Goal: Task Accomplishment & Management: Use online tool/utility

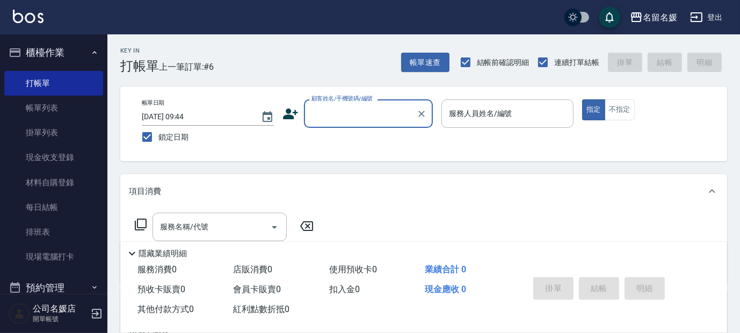
drag, startPoint x: 341, startPoint y: 109, endPoint x: 347, endPoint y: 122, distance: 15.2
click at [342, 110] on input "顧客姓名/手機號碼/編號" at bounding box center [360, 113] width 103 height 19
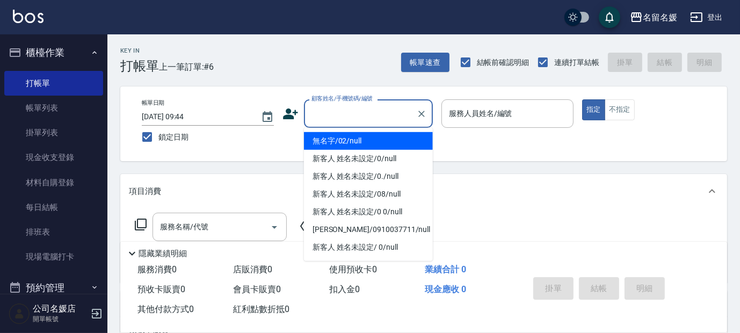
click at [363, 140] on li "無名字/02/null" at bounding box center [368, 141] width 129 height 18
type input "無名字/02/null"
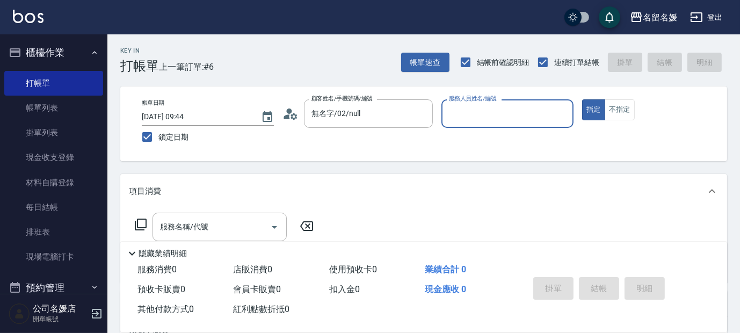
click at [456, 114] on input "服務人員姓名/編號" at bounding box center [507, 113] width 122 height 19
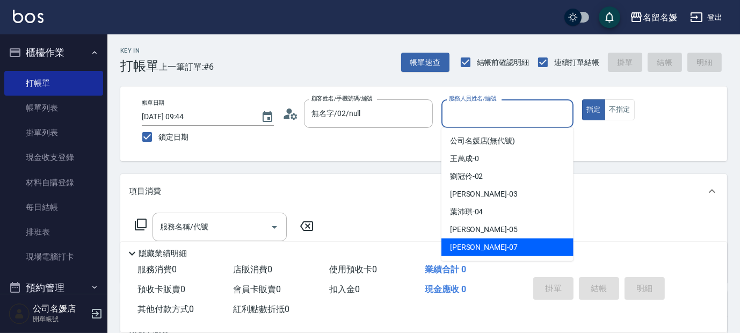
click at [490, 249] on div "[PERSON_NAME] -07" at bounding box center [508, 248] width 132 height 18
type input "[PERSON_NAME]-07"
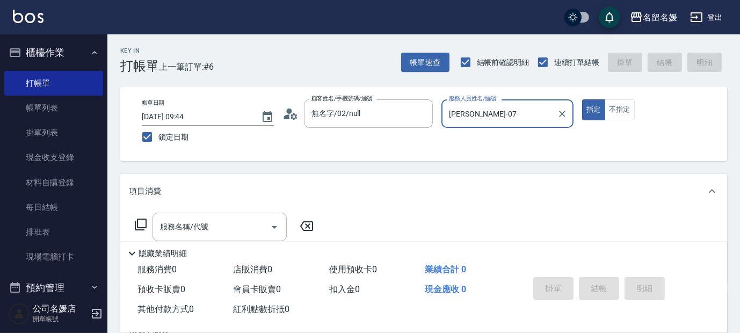
click at [140, 223] on icon at bounding box center [140, 224] width 13 height 13
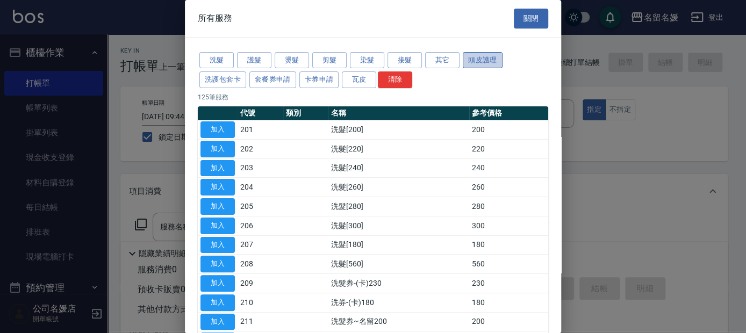
click at [480, 62] on button "頭皮護理" at bounding box center [482, 60] width 40 height 17
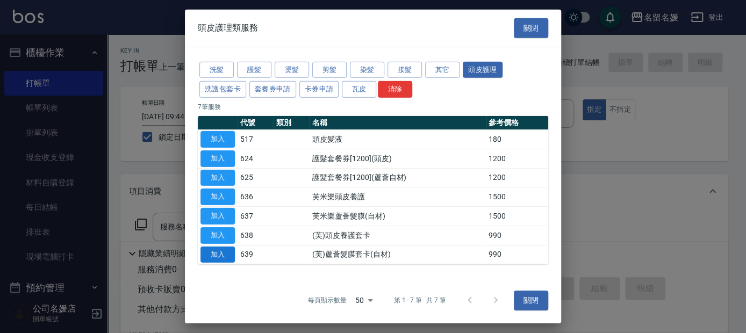
click at [225, 254] on button "加入" at bounding box center [217, 254] width 34 height 17
type input "(芙)蘆薈髮膜套卡(自材)(639)"
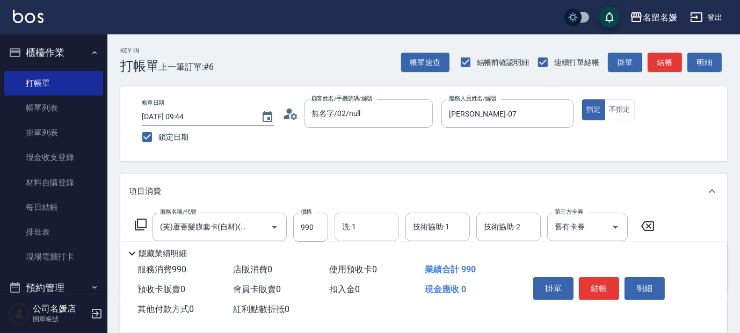
click at [364, 225] on input "洗-1" at bounding box center [366, 227] width 55 height 19
click at [358, 252] on span "[PERSON_NAME]-26" at bounding box center [377, 254] width 68 height 11
type input "[PERSON_NAME]-26"
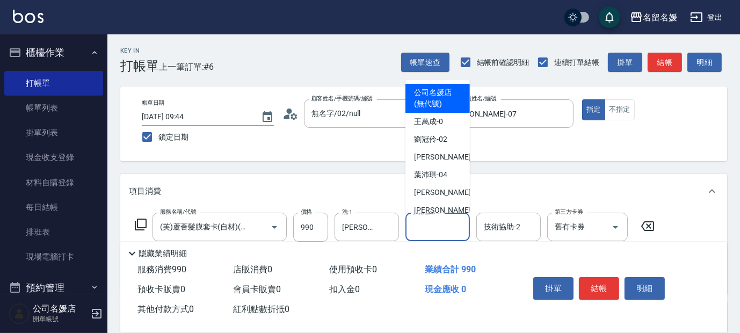
click at [440, 220] on div "技術協助-1 技術協助-1" at bounding box center [438, 227] width 64 height 28
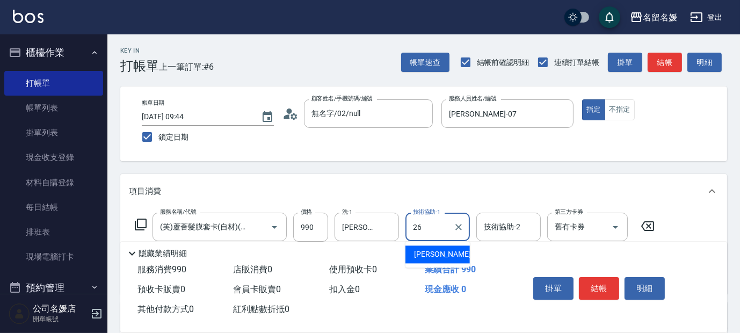
click at [449, 250] on div "[PERSON_NAME]-26" at bounding box center [438, 254] width 64 height 18
type input "[PERSON_NAME]-26"
click at [554, 228] on input "舊有卡券" at bounding box center [572, 227] width 41 height 19
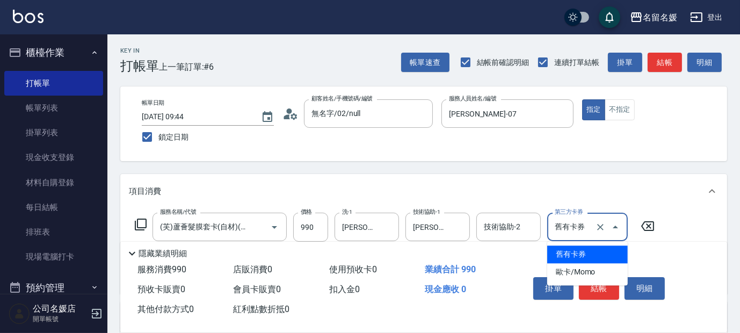
click at [570, 249] on span "舊有卡券" at bounding box center [587, 254] width 81 height 18
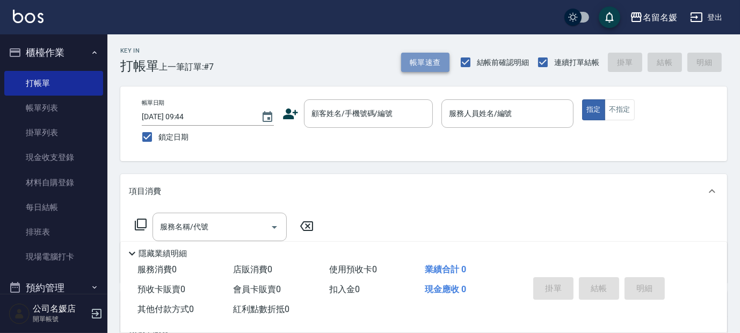
click at [428, 64] on button "帳單速查" at bounding box center [425, 63] width 48 height 20
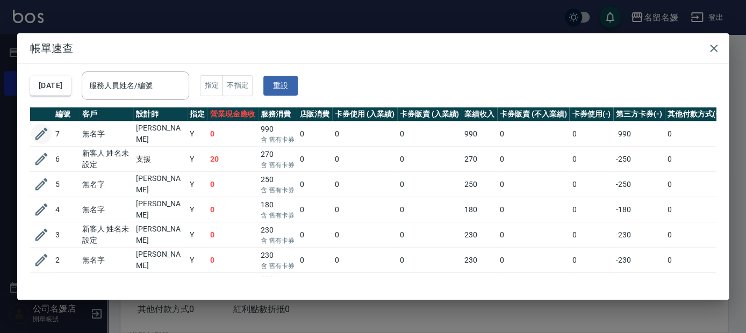
click at [39, 133] on icon "button" at bounding box center [41, 134] width 12 height 12
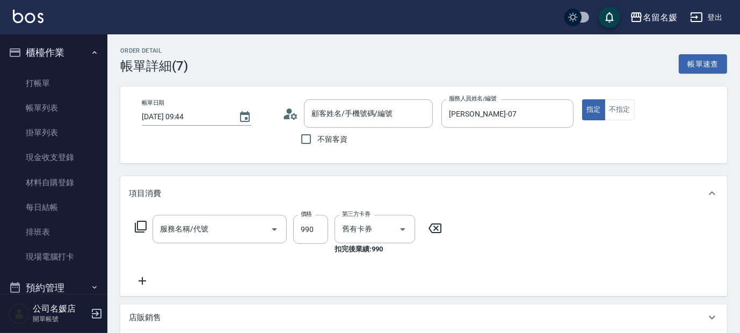
type input "[DATE] 09:44"
type input "[PERSON_NAME]-07"
type input "(芙)蘆薈髮膜套卡(自材)(639)"
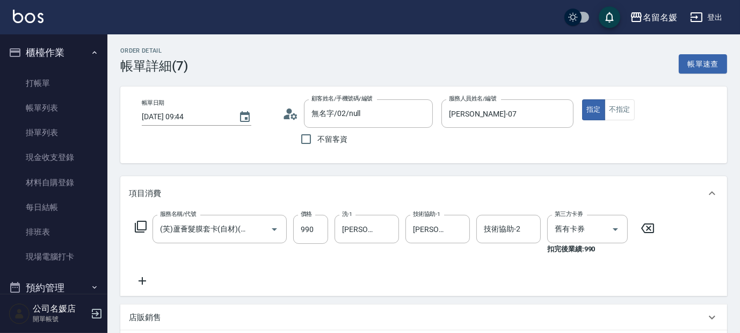
type input "無名字/02/null"
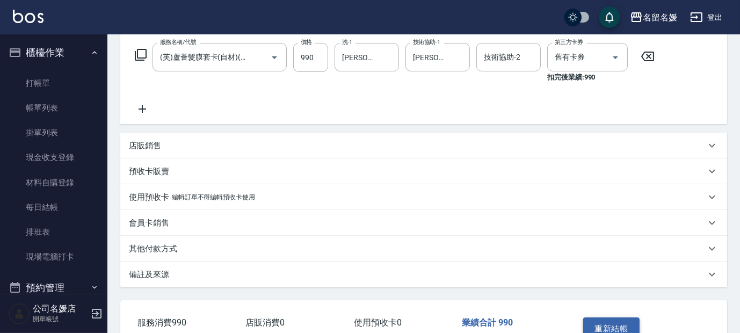
scroll to position [241, 0]
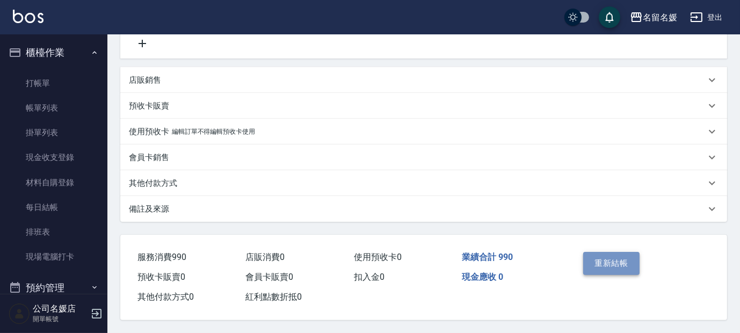
click at [614, 257] on button "重新結帳" at bounding box center [611, 263] width 57 height 23
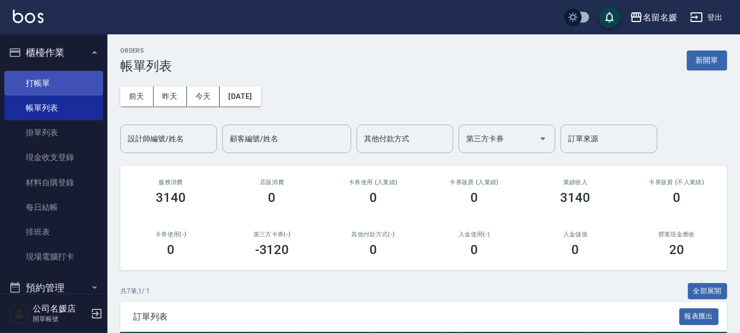
click at [78, 73] on link "打帳單" at bounding box center [53, 83] width 99 height 25
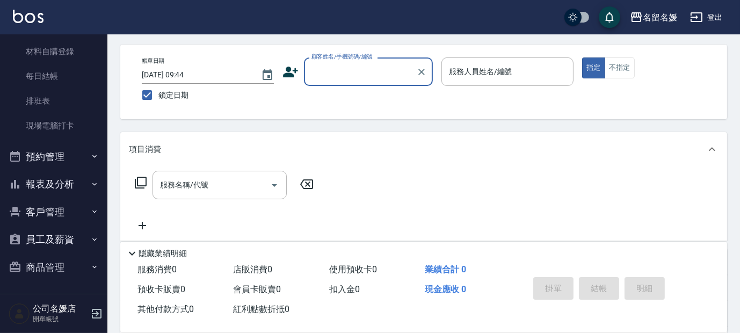
scroll to position [146, 0]
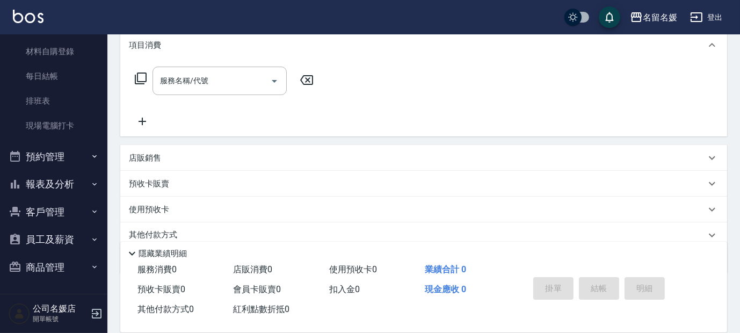
click at [57, 185] on button "報表及分析" at bounding box center [53, 184] width 99 height 28
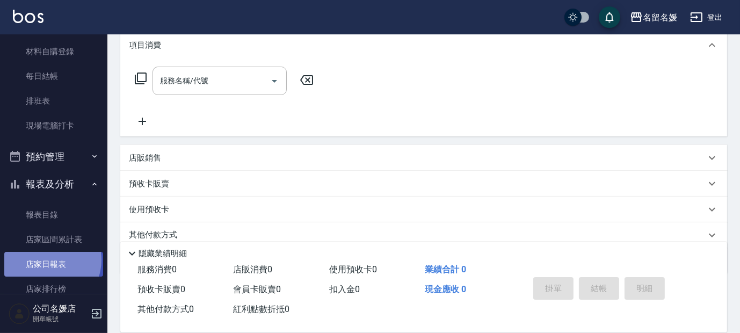
click at [47, 260] on link "店家日報表" at bounding box center [53, 264] width 99 height 25
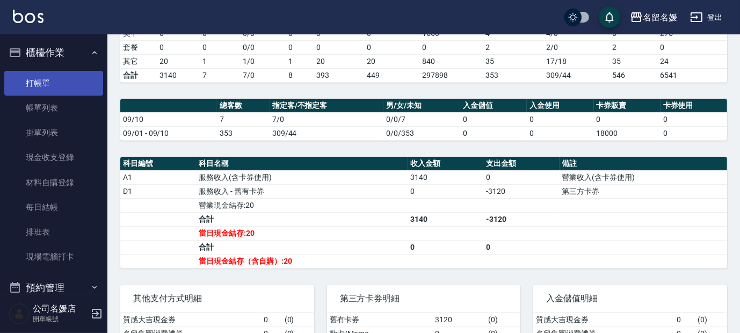
scroll to position [199, 0]
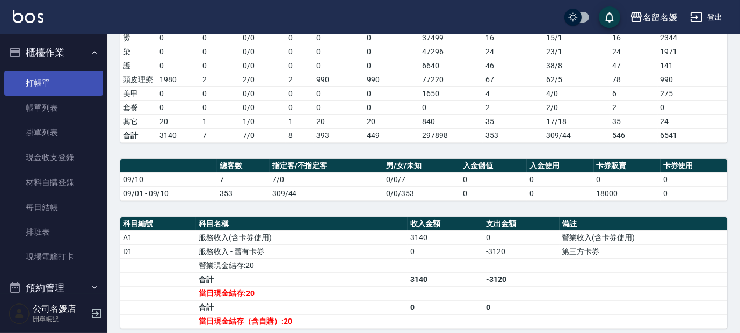
click at [68, 81] on link "打帳單" at bounding box center [53, 83] width 99 height 25
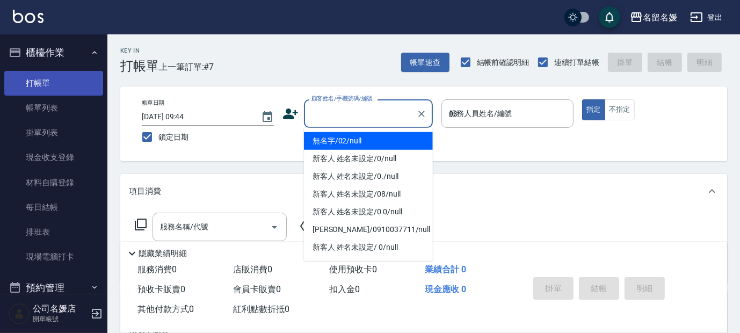
type input "03"
type button "true"
type input "無名字/02/null"
type input "[PERSON_NAME]-03"
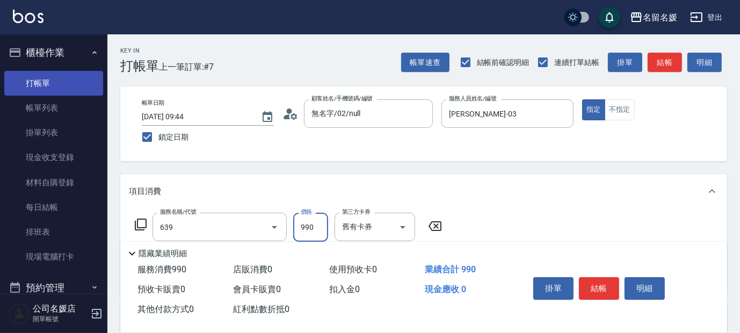
type input "(芙)蘆薈髮膜套卡(自材)(639)"
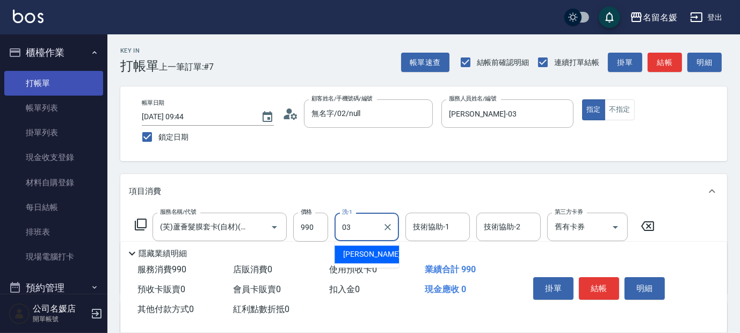
type input "03"
type input "0"
type input "[PERSON_NAME]-03"
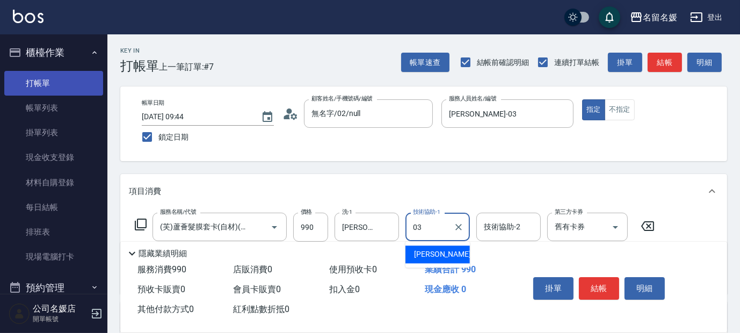
type input "[PERSON_NAME]-03"
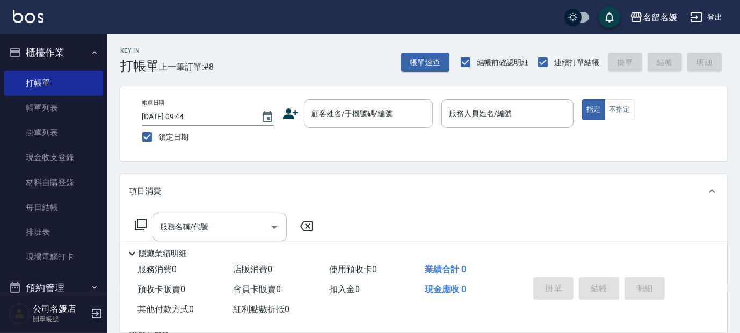
click at [732, 30] on div "名留名媛 登出" at bounding box center [370, 17] width 740 height 34
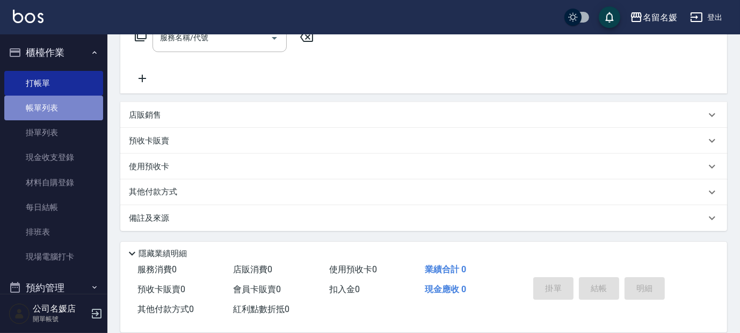
click at [81, 106] on link "帳單列表" at bounding box center [53, 108] width 99 height 25
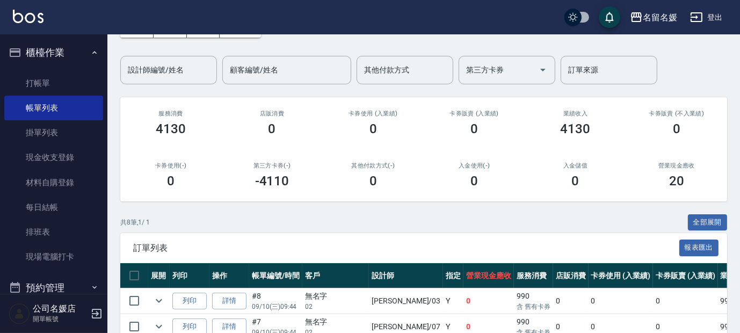
scroll to position [195, 0]
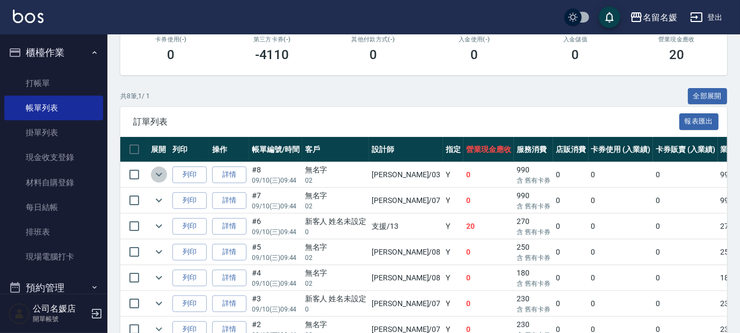
click at [151, 171] on button "expand row" at bounding box center [159, 175] width 16 height 16
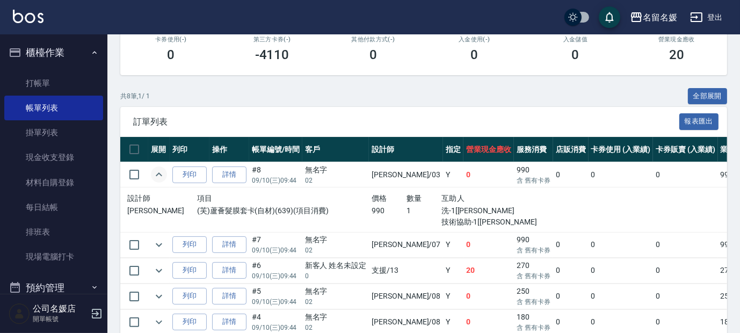
scroll to position [244, 0]
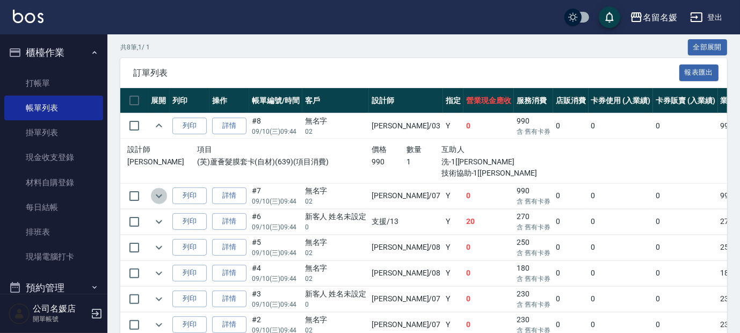
click at [155, 191] on icon "expand row" at bounding box center [159, 196] width 13 height 13
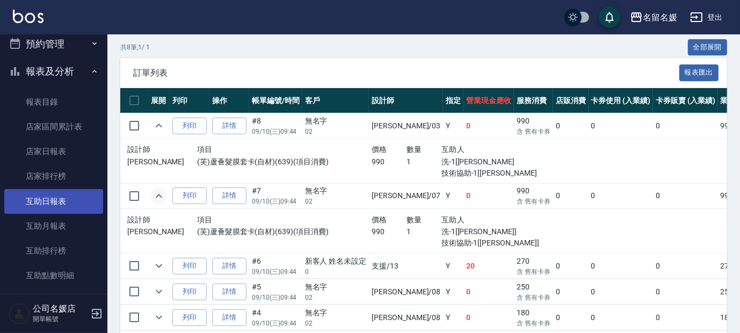
click at [72, 198] on link "互助日報表" at bounding box center [53, 201] width 99 height 25
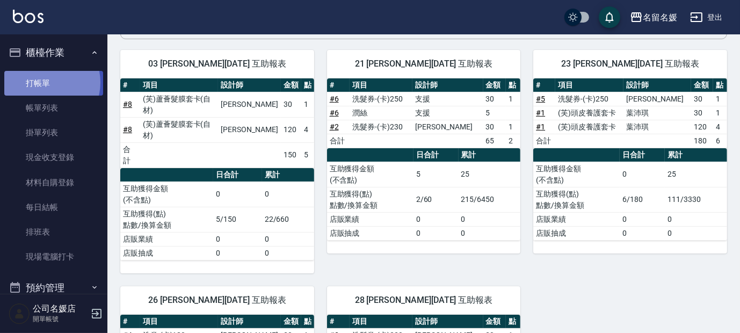
click at [46, 82] on link "打帳單" at bounding box center [53, 83] width 99 height 25
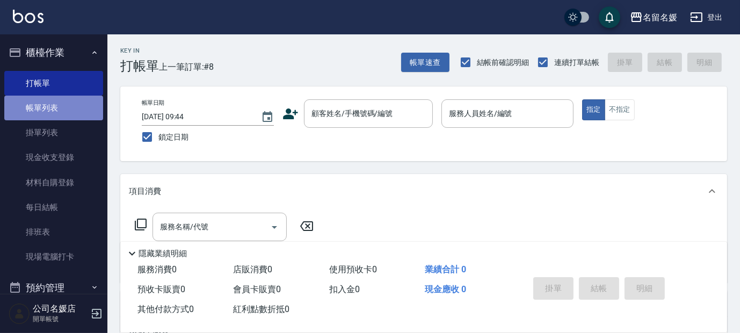
click at [75, 112] on link "帳單列表" at bounding box center [53, 108] width 99 height 25
click at [80, 106] on link "帳單列表" at bounding box center [53, 108] width 99 height 25
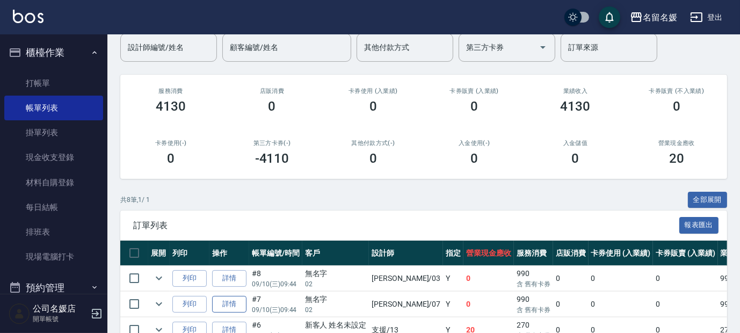
scroll to position [97, 0]
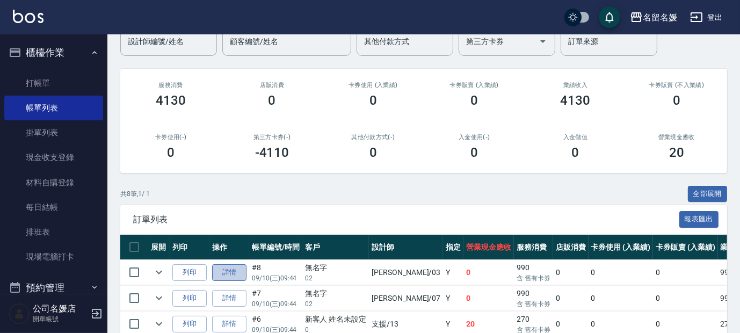
click at [228, 275] on link "詳情" at bounding box center [229, 272] width 34 height 17
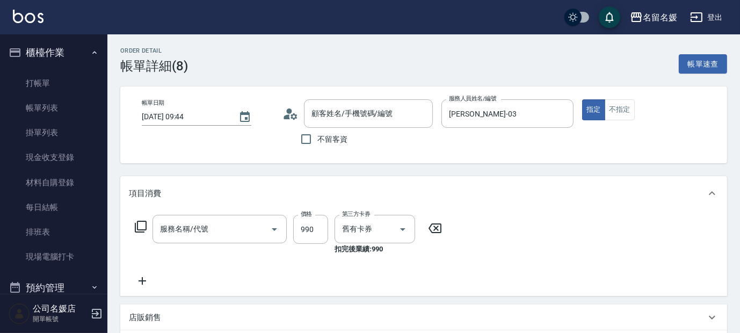
type input "[DATE] 09:44"
type input "[PERSON_NAME]-03"
type input "(芙)蘆薈髮膜套卡(自材)(639)"
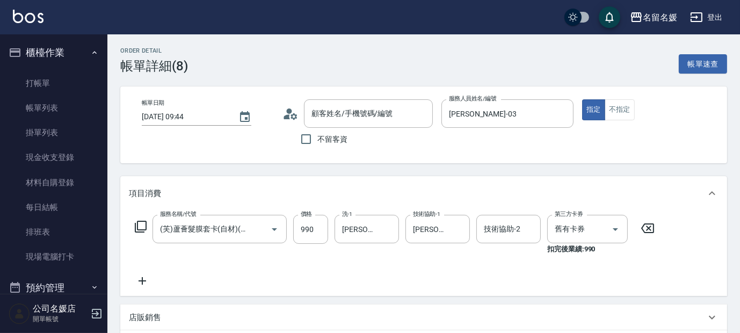
type input "無名字/02/null"
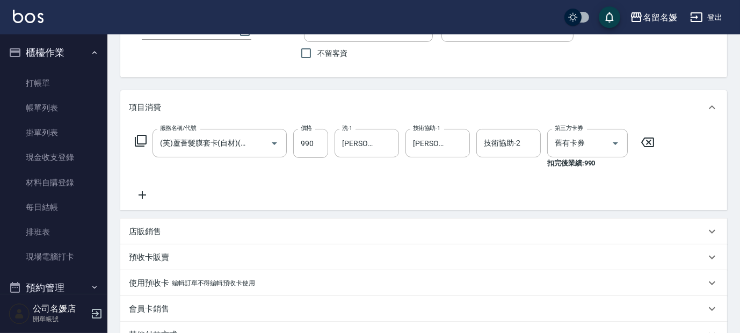
scroll to position [97, 0]
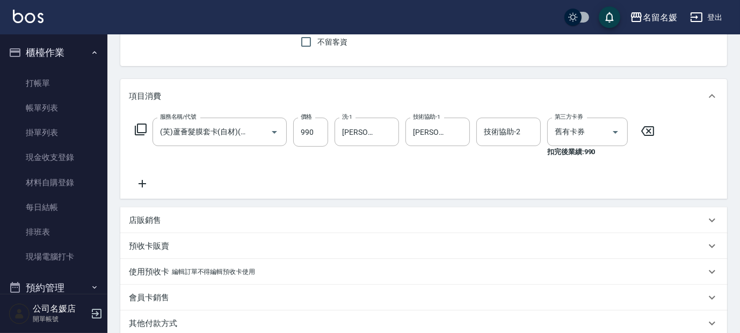
click at [141, 242] on p "預收卡販賣" at bounding box center [149, 246] width 40 height 11
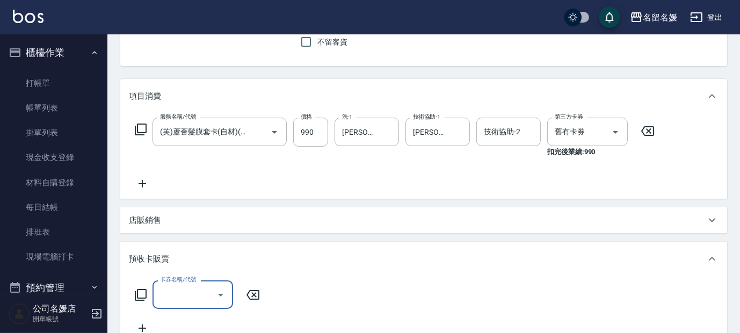
scroll to position [0, 0]
click at [190, 298] on input "卡券名稱/代號" at bounding box center [184, 294] width 55 height 19
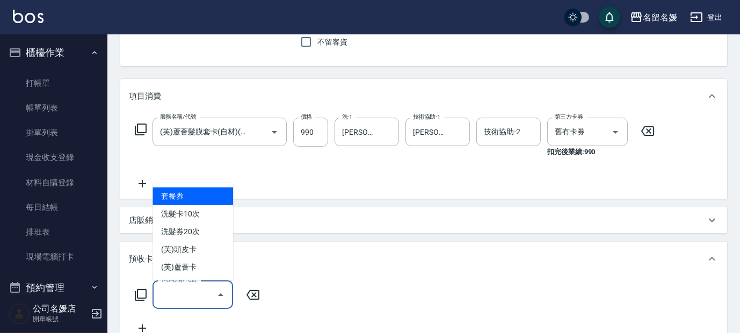
click at [209, 198] on span "套餐券" at bounding box center [193, 196] width 81 height 18
type input "套餐券(991)"
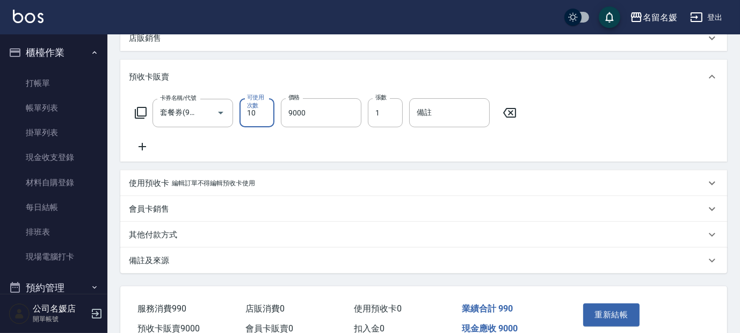
scroll to position [335, 0]
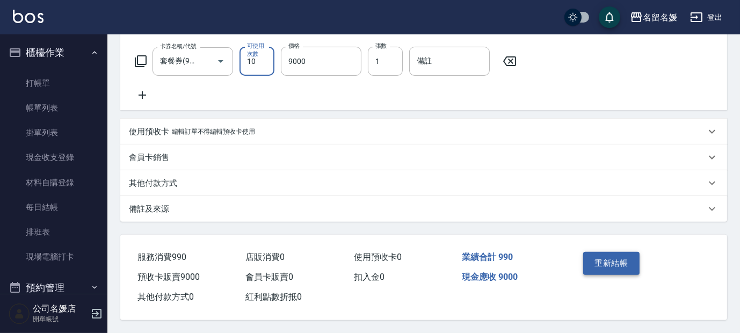
click at [624, 262] on button "重新結帳" at bounding box center [611, 263] width 57 height 23
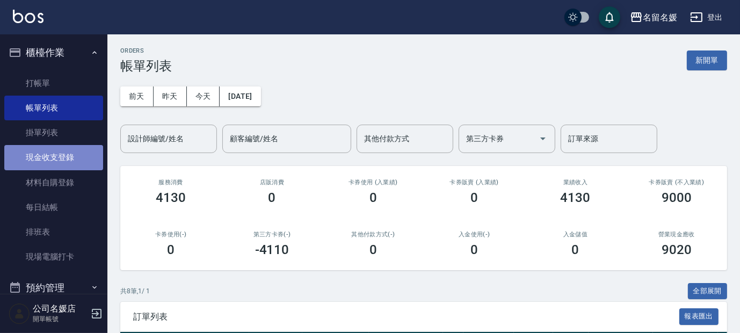
click at [60, 155] on link "現金收支登錄" at bounding box center [53, 157] width 99 height 25
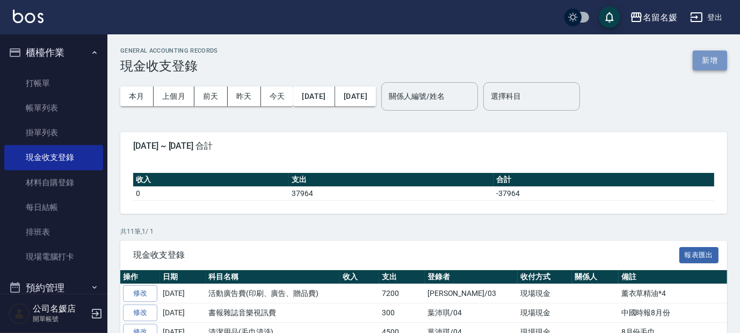
click at [709, 56] on button "新增" at bounding box center [710, 60] width 34 height 20
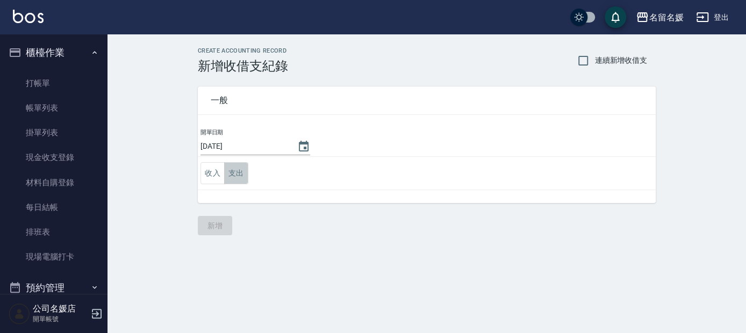
click at [237, 177] on button "支出" at bounding box center [236, 173] width 24 height 22
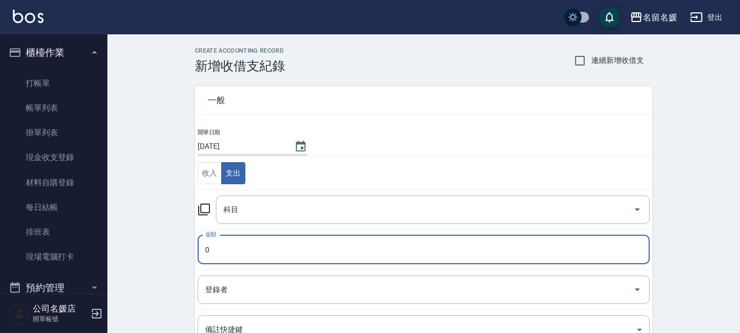
click at [254, 248] on input "0" at bounding box center [424, 249] width 452 height 29
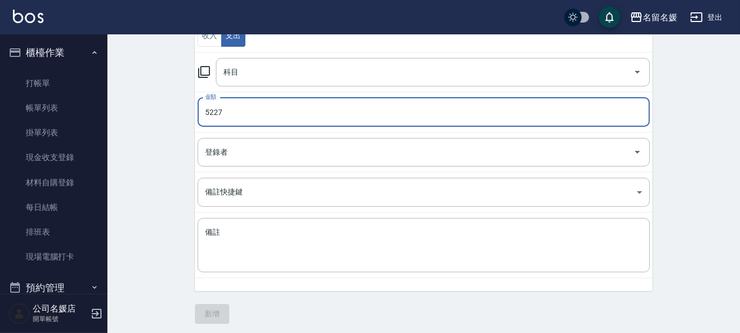
scroll to position [140, 0]
click at [235, 231] on textarea "備註" at bounding box center [423, 243] width 437 height 37
click at [233, 104] on input "5227" at bounding box center [424, 110] width 452 height 29
click at [207, 107] on input "06217" at bounding box center [424, 110] width 452 height 29
type input "6217"
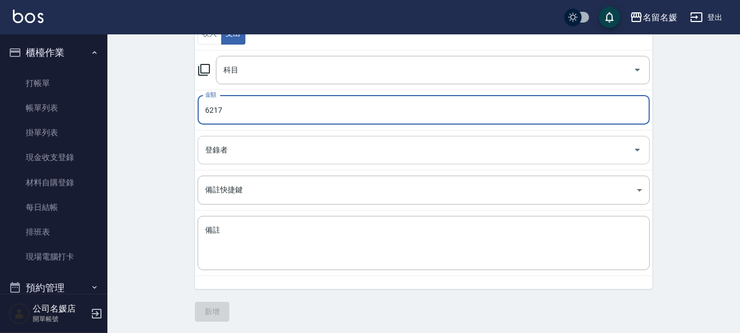
click at [258, 153] on input "登錄者" at bounding box center [416, 150] width 427 height 19
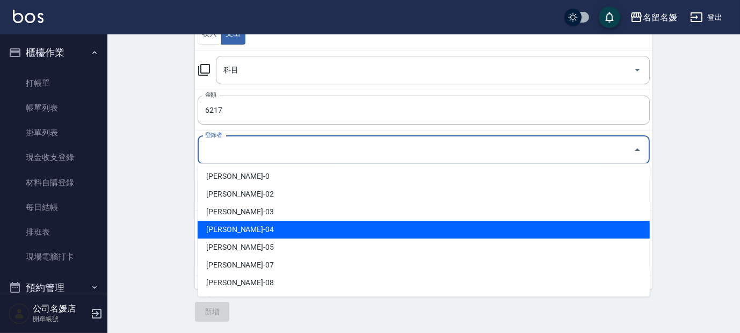
click at [252, 230] on li "[PERSON_NAME]-04" at bounding box center [424, 230] width 452 height 18
type input "[PERSON_NAME]-04"
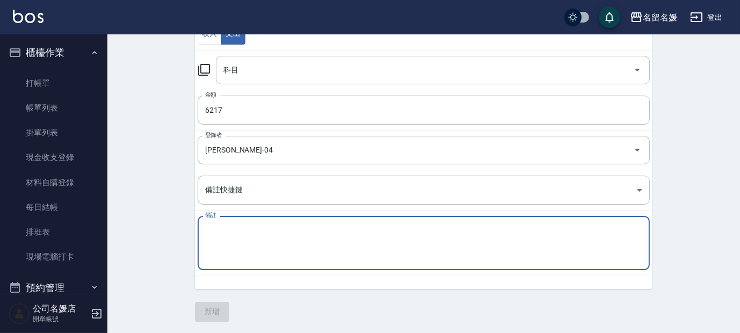
click at [232, 233] on textarea "備註" at bounding box center [423, 243] width 437 height 37
type textarea "5"
click at [211, 226] on textarea "[PERSON_NAME]" at bounding box center [423, 243] width 437 height 37
click at [235, 225] on textarea "中元" at bounding box center [423, 243] width 437 height 37
click at [226, 225] on textarea "中元撲度" at bounding box center [423, 243] width 437 height 37
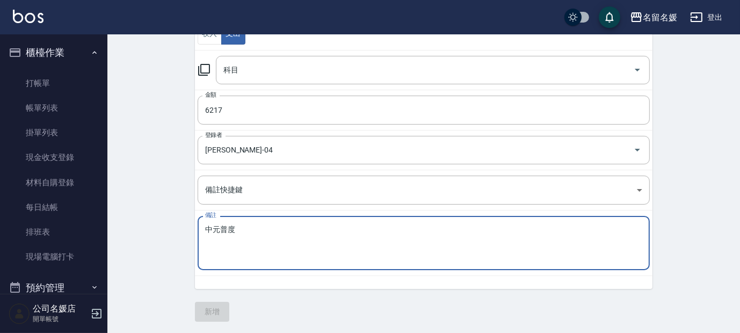
click at [316, 241] on textarea "中元普度" at bounding box center [423, 243] width 437 height 37
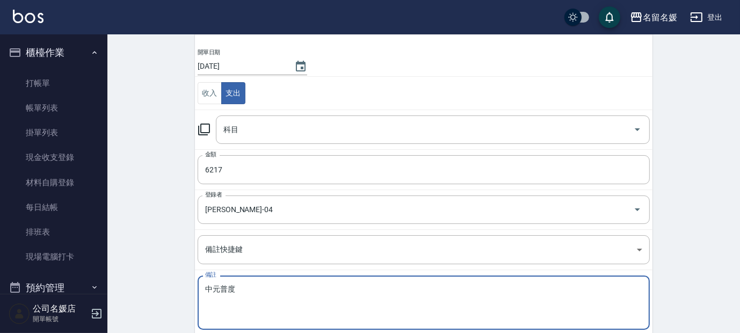
scroll to position [0, 0]
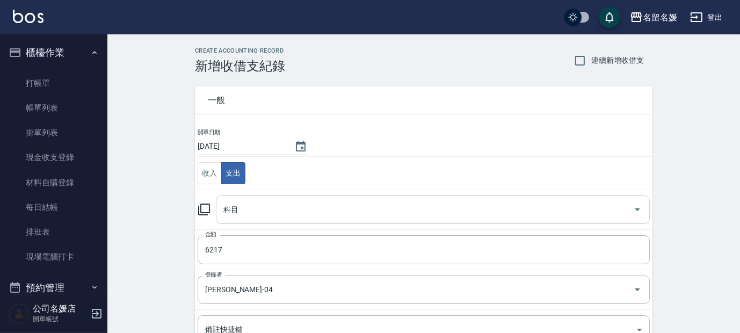
type textarea "中元普度"
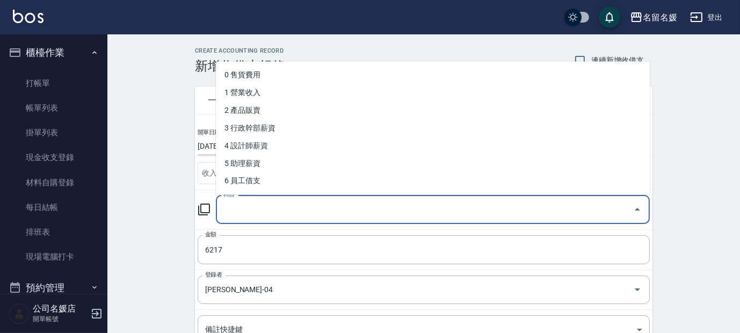
click at [293, 202] on input "科目" at bounding box center [425, 209] width 408 height 19
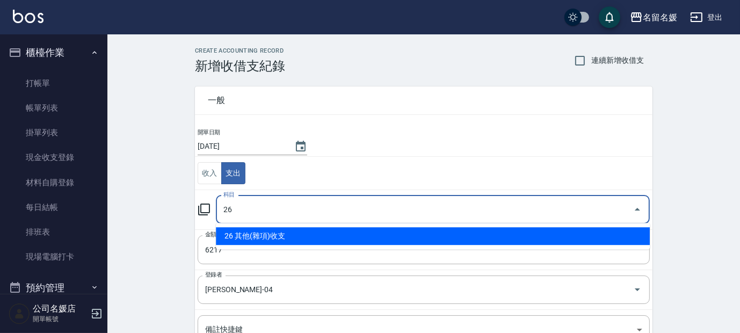
click at [294, 237] on li "26 其他(雜項)收支" at bounding box center [433, 236] width 434 height 18
type input "26 其他(雜項)收支"
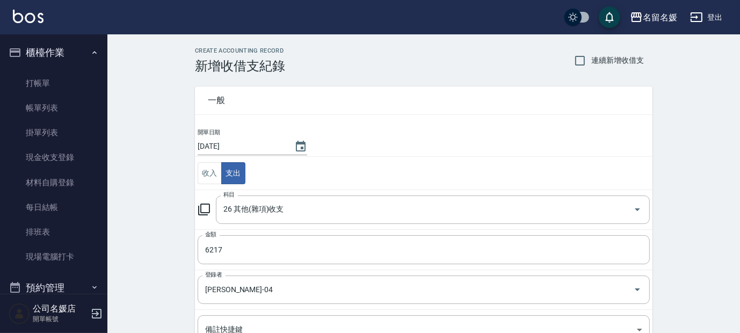
scroll to position [140, 0]
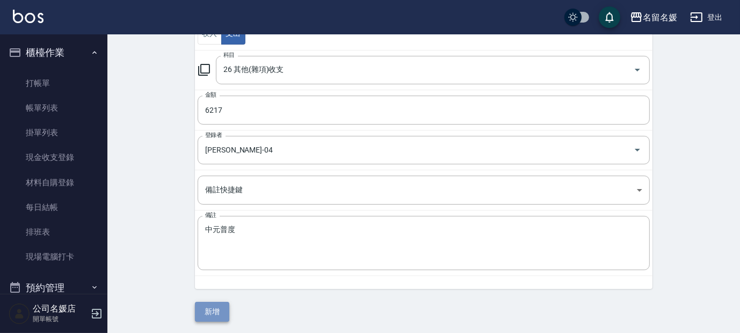
click at [209, 315] on button "新增" at bounding box center [212, 312] width 34 height 20
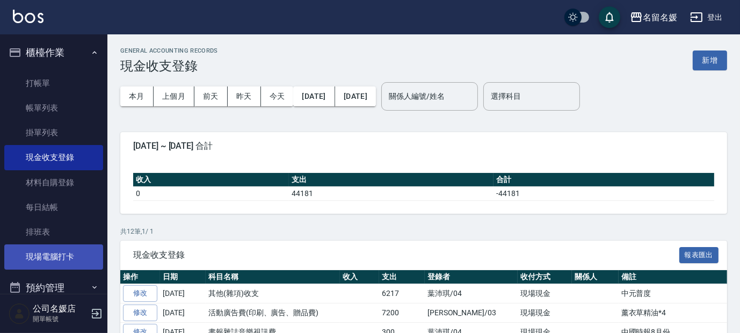
click at [32, 260] on link "現場電腦打卡" at bounding box center [53, 256] width 99 height 25
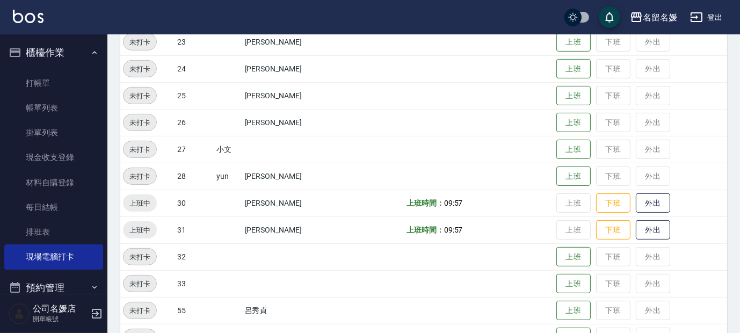
scroll to position [439, 0]
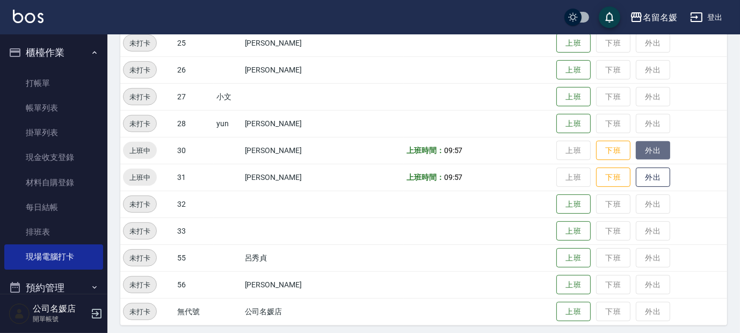
click at [652, 151] on button "外出" at bounding box center [653, 150] width 34 height 19
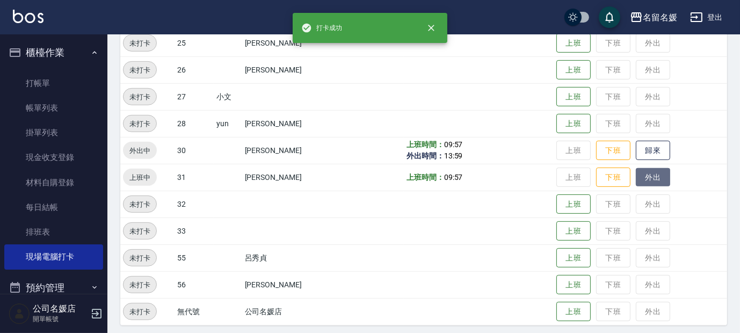
click at [640, 179] on button "外出" at bounding box center [653, 177] width 34 height 19
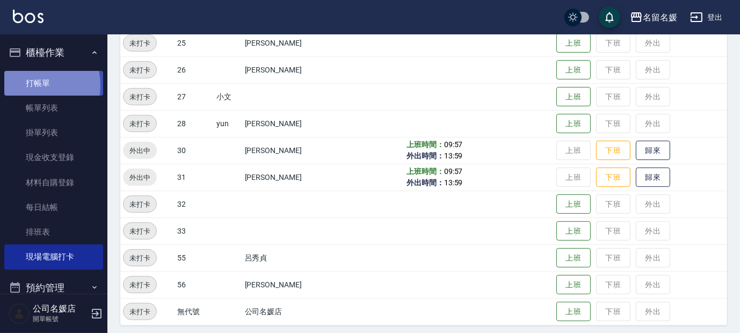
click at [36, 85] on link "打帳單" at bounding box center [53, 83] width 99 height 25
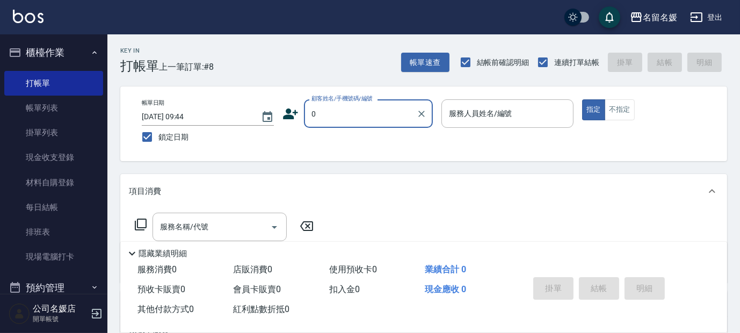
type input "無名字/02/null"
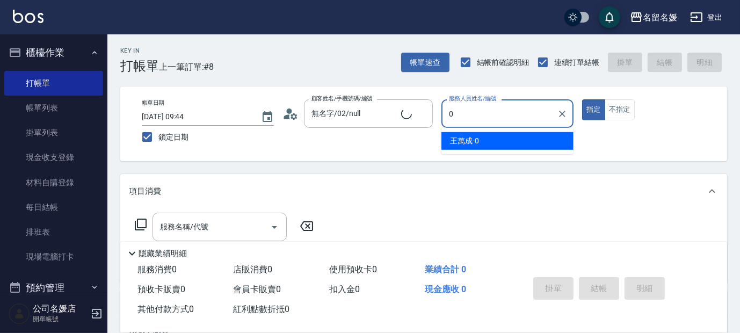
type input "04"
type button "true"
type input "新客人 姓名未設定/0/null"
type input "[PERSON_NAME]-04"
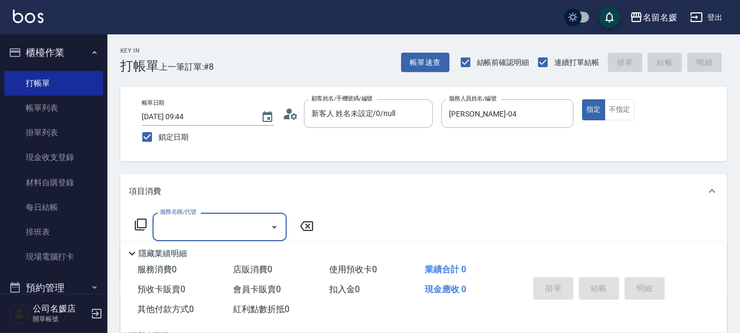
click at [142, 226] on icon at bounding box center [140, 224] width 13 height 13
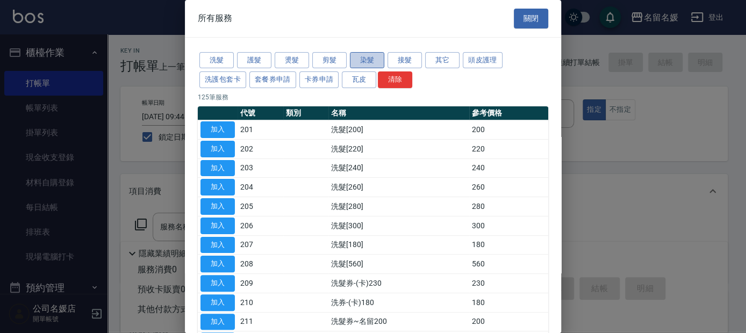
click at [370, 62] on button "染髮" at bounding box center [367, 60] width 34 height 17
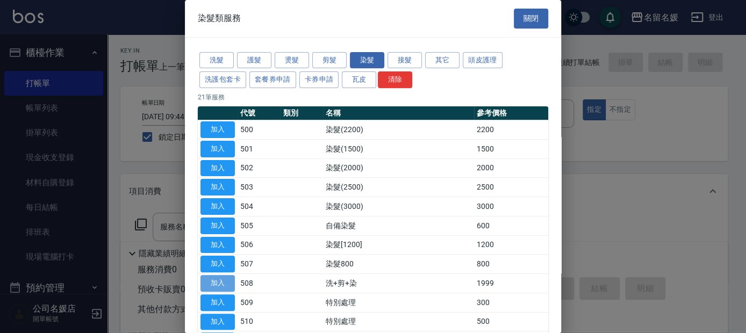
click at [216, 279] on button "加入" at bounding box center [217, 283] width 34 height 17
type input "洗+剪+染(508)"
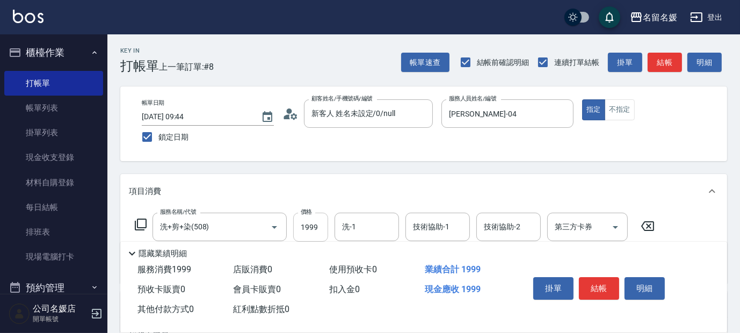
click at [303, 225] on input "1999" at bounding box center [310, 227] width 35 height 29
type input "2499"
type input "2121"
click at [383, 226] on input "洗-1" at bounding box center [366, 227] width 55 height 19
type input "[PERSON_NAME]-21"
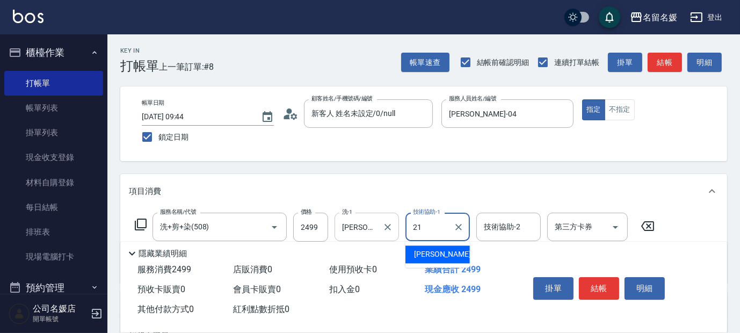
type input "[PERSON_NAME]-21"
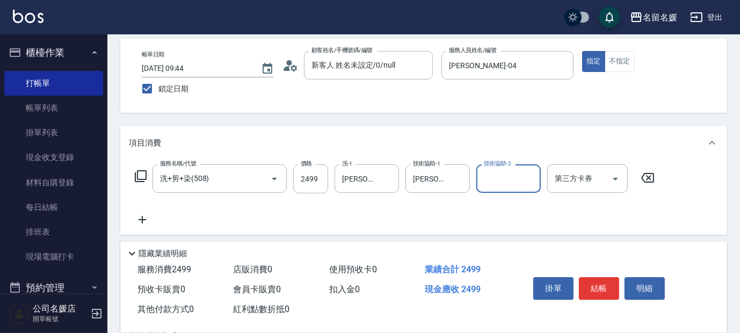
scroll to position [146, 0]
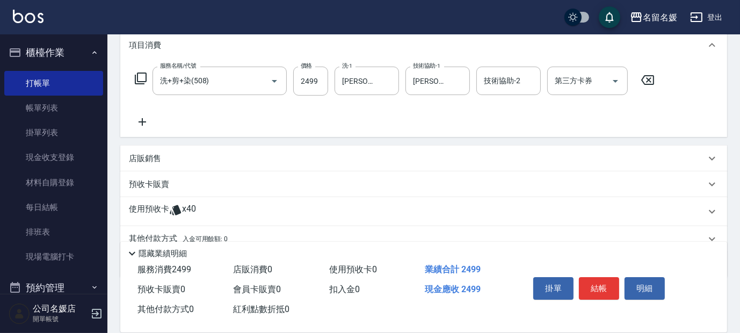
click at [206, 160] on div "店販銷售" at bounding box center [417, 158] width 577 height 11
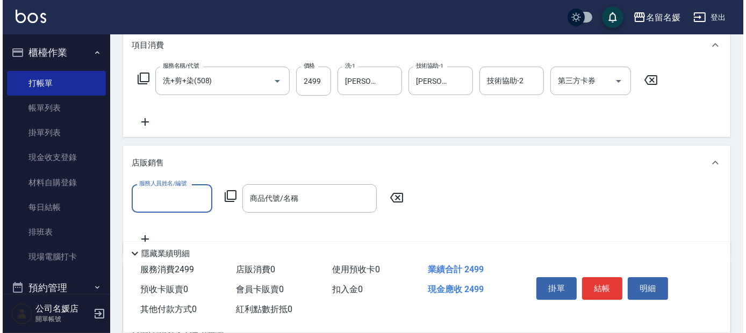
scroll to position [0, 0]
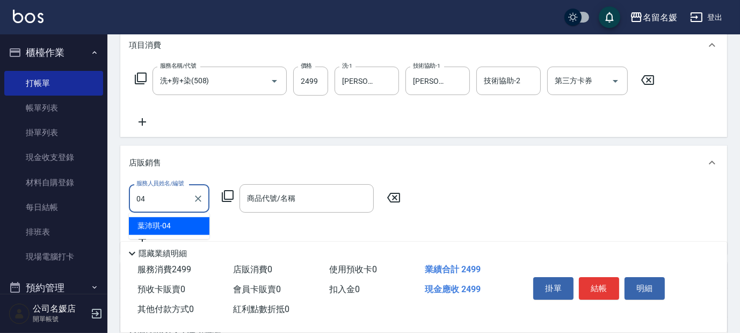
type input "[PERSON_NAME]-04"
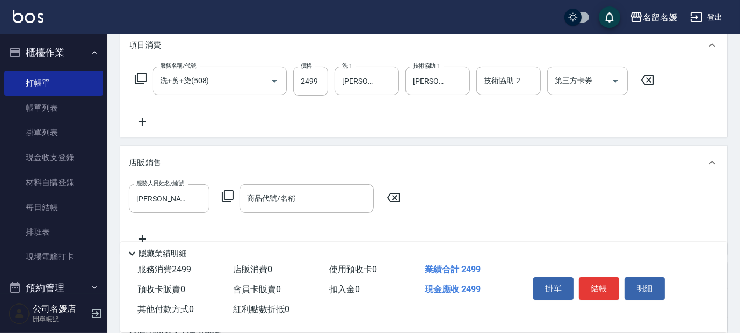
click at [229, 194] on icon at bounding box center [227, 196] width 13 height 13
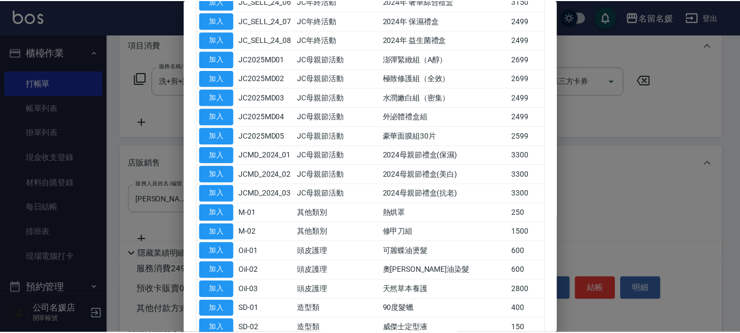
scroll to position [488, 0]
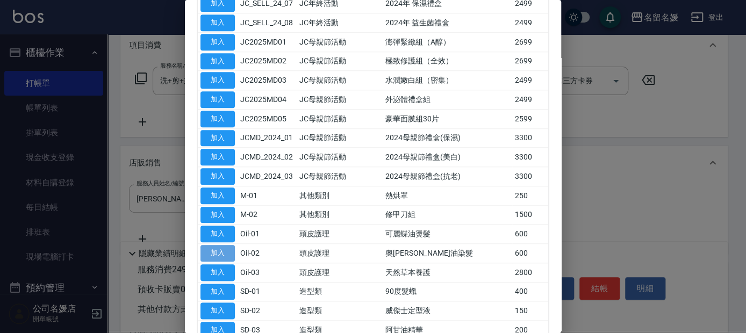
click at [227, 245] on button "加入" at bounding box center [217, 253] width 34 height 17
type input "奧[PERSON_NAME]油染髮"
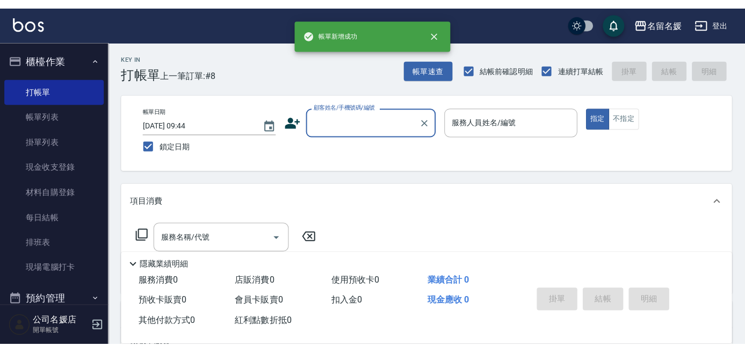
scroll to position [0, 0]
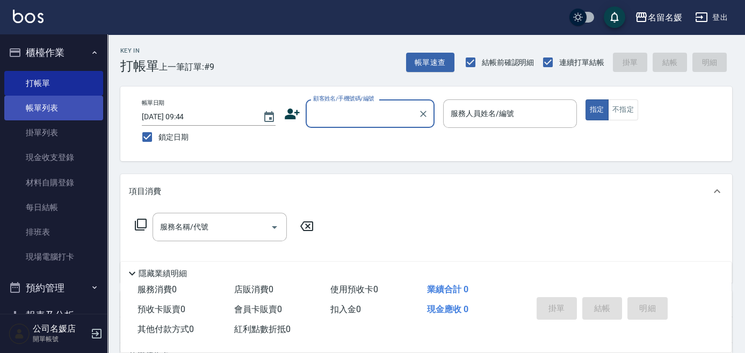
click at [70, 110] on link "帳單列表" at bounding box center [53, 108] width 99 height 25
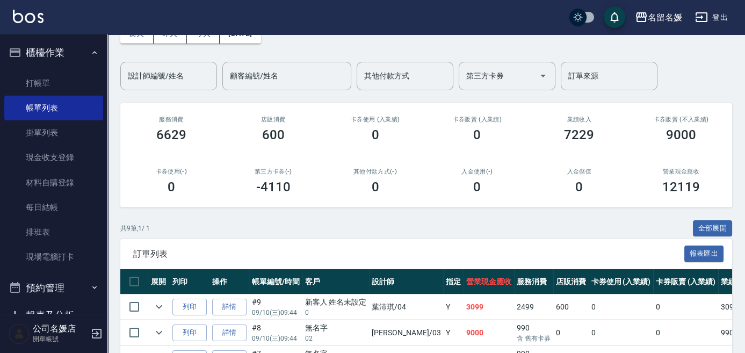
scroll to position [146, 0]
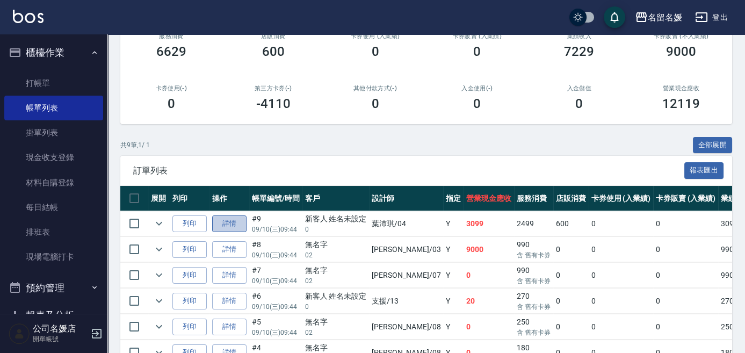
click at [235, 216] on link "詳情" at bounding box center [229, 223] width 34 height 17
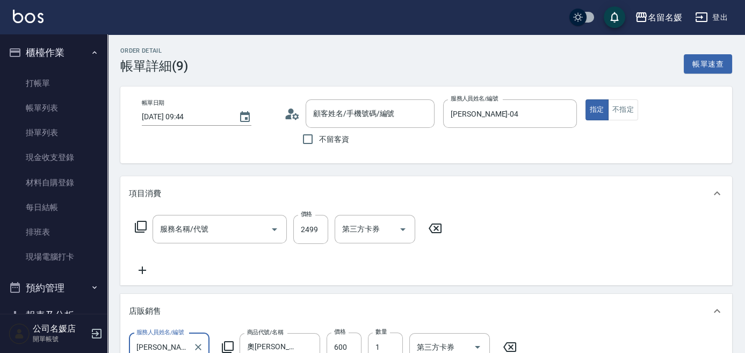
type input "[DATE] 09:44"
type input "[PERSON_NAME]-04"
type input "洗+剪+染(508)"
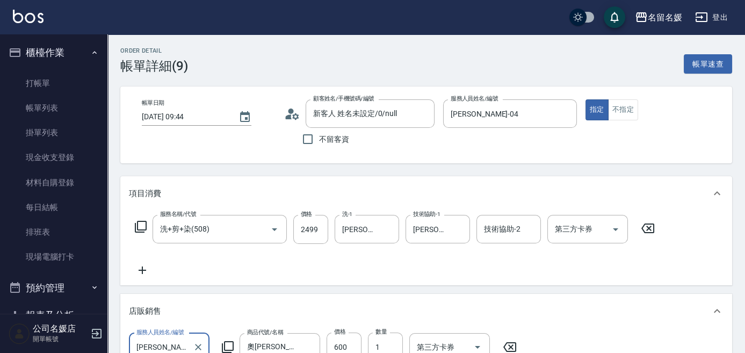
type input "新客人 姓名未設定/0/null"
click at [260, 230] on icon "Clear" at bounding box center [259, 229] width 6 height 6
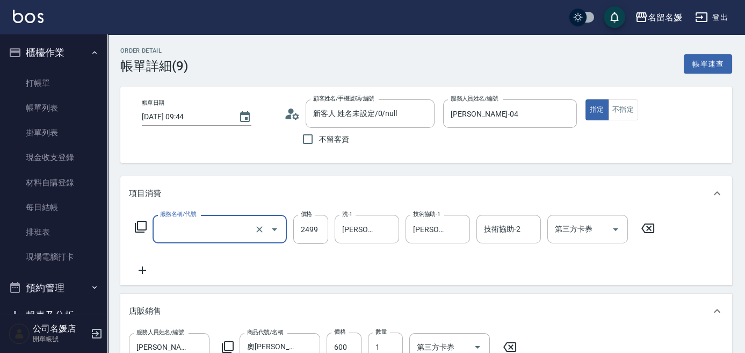
type input "洗+剪+染(508)"
click at [140, 229] on icon at bounding box center [141, 227] width 12 height 12
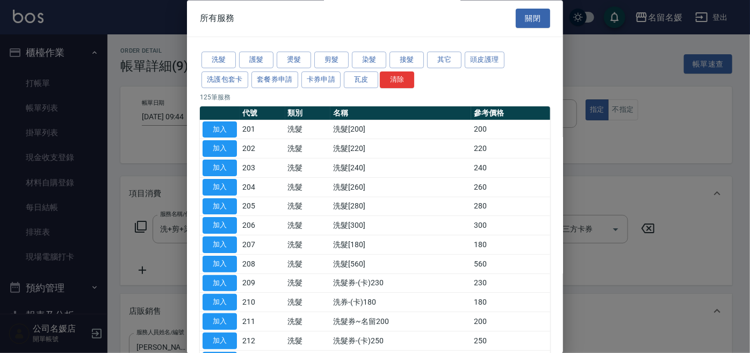
click at [550, 13] on div "所有服務 關閉" at bounding box center [375, 18] width 376 height 37
click at [541, 18] on button "關閉" at bounding box center [533, 19] width 34 height 20
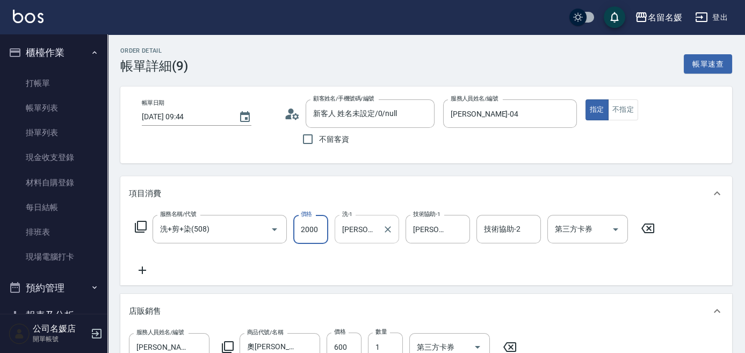
type input "2000"
click at [378, 170] on div "Order detail 帳單詳細 (9) 帳單速查 帳單日期 [DATE] 09:44 顧客姓名/手機號碼/編號 新客人 姓名未設定/0/null 顧客姓名…" at bounding box center [426, 339] width 638 height 610
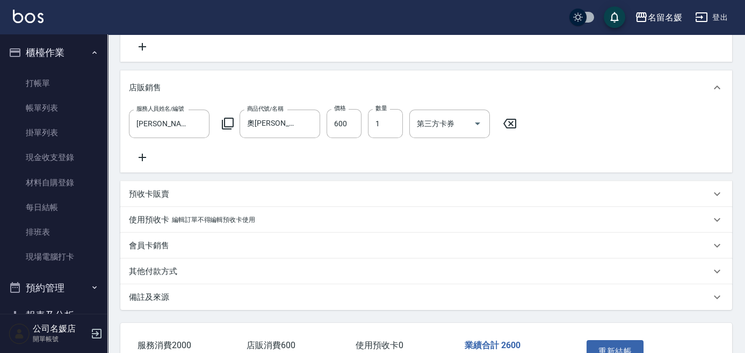
scroll to position [293, 0]
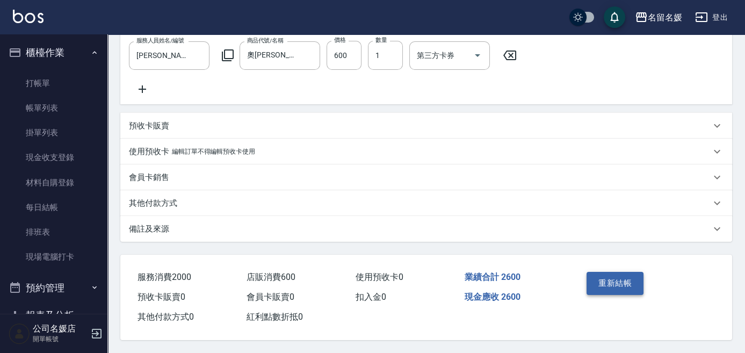
click at [598, 290] on button "重新結帳" at bounding box center [615, 283] width 57 height 23
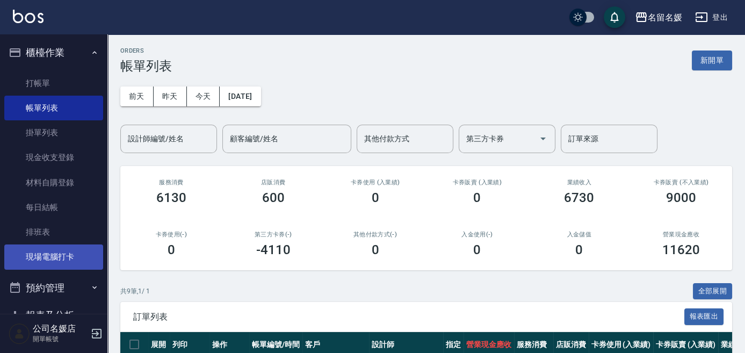
click at [60, 253] on link "現場電腦打卡" at bounding box center [53, 256] width 99 height 25
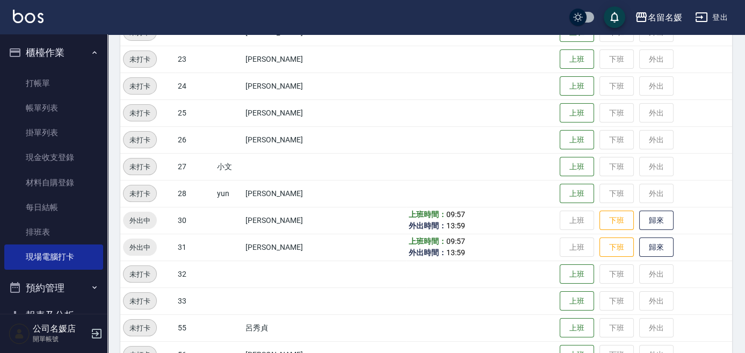
scroll to position [424, 0]
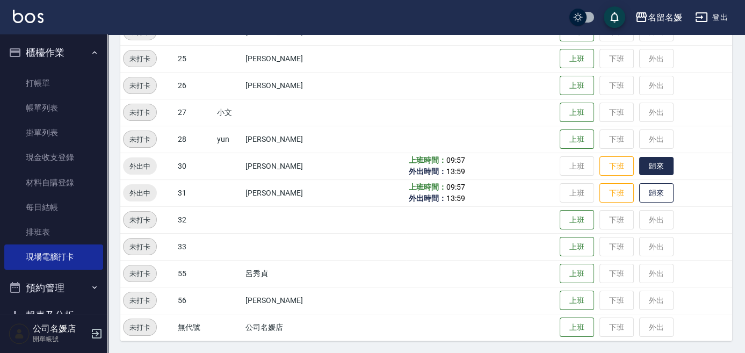
click at [662, 157] on button "歸來" at bounding box center [656, 166] width 34 height 19
click at [646, 191] on button "歸來" at bounding box center [656, 193] width 34 height 19
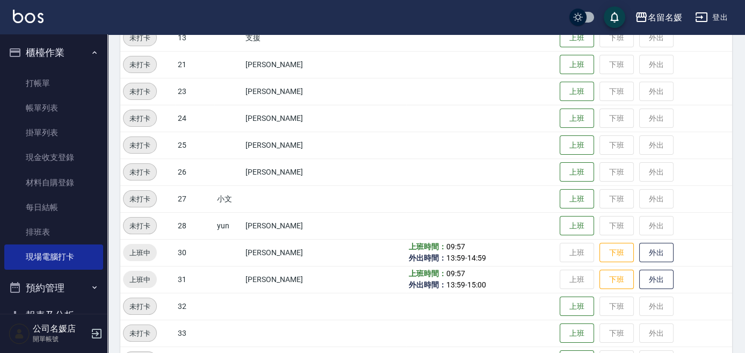
scroll to position [327, 0]
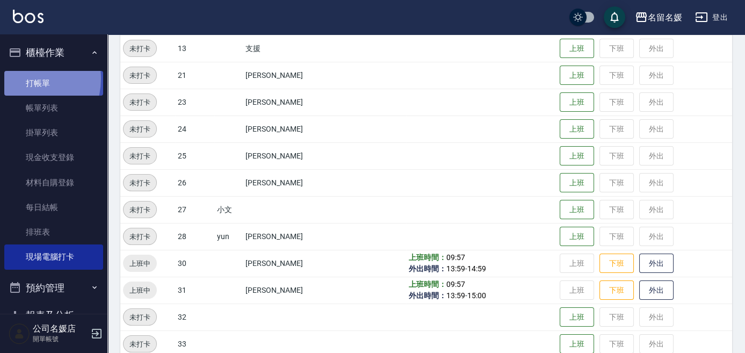
click at [21, 78] on link "打帳單" at bounding box center [53, 83] width 99 height 25
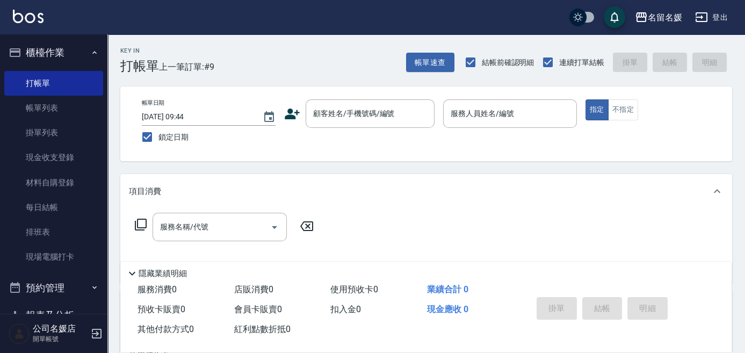
click at [480, 204] on div "項目消費" at bounding box center [426, 191] width 612 height 34
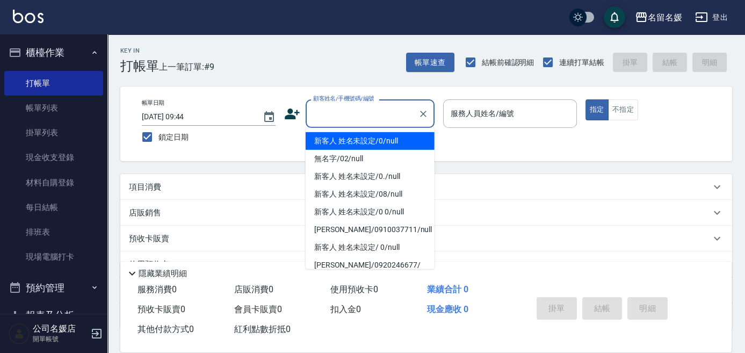
click at [365, 119] on input "顧客姓名/手機號碼/編號" at bounding box center [361, 113] width 103 height 19
type input "新客人 姓名未設定/0/null"
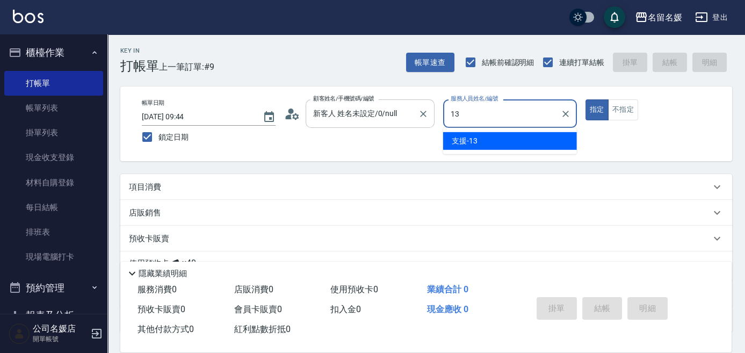
type input "13"
type button "true"
type input "支援-13"
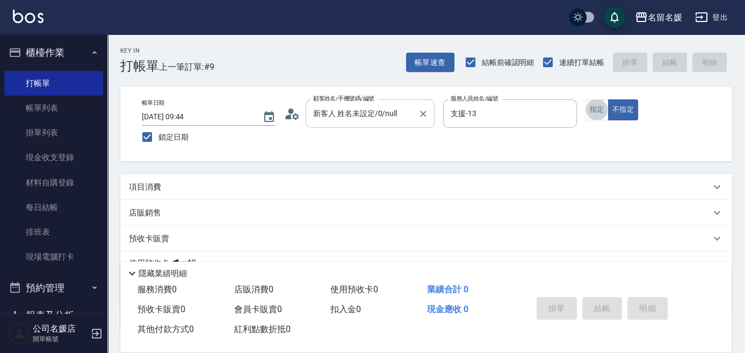
click at [586, 99] on button "指定" at bounding box center [597, 109] width 23 height 21
click at [302, 184] on div "項目消費" at bounding box center [420, 187] width 582 height 11
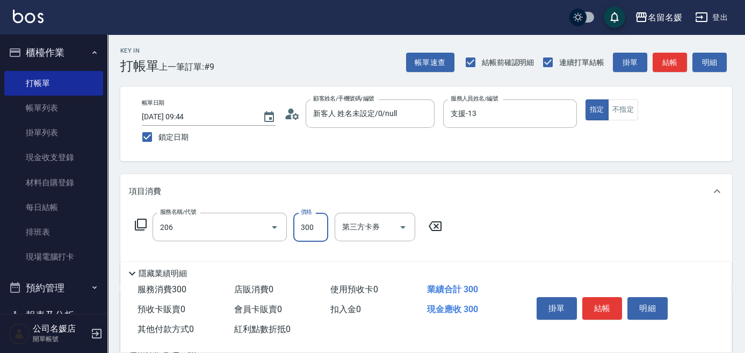
type input "洗髮[300](206)"
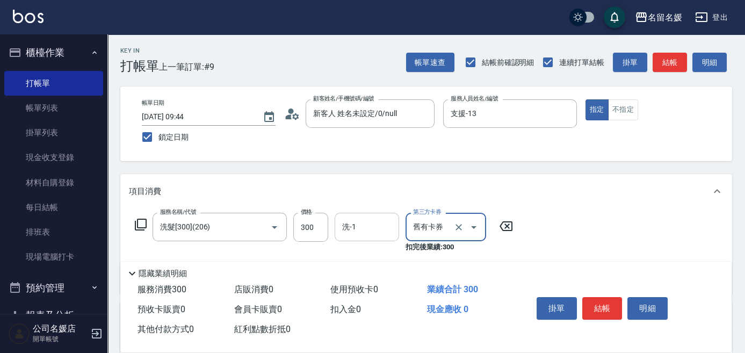
type input "舊有卡券"
click at [353, 227] on div "洗-1 洗-1" at bounding box center [367, 227] width 64 height 28
type input "[PERSON_NAME]-24"
click at [456, 232] on icon "Clear" at bounding box center [458, 227] width 11 height 11
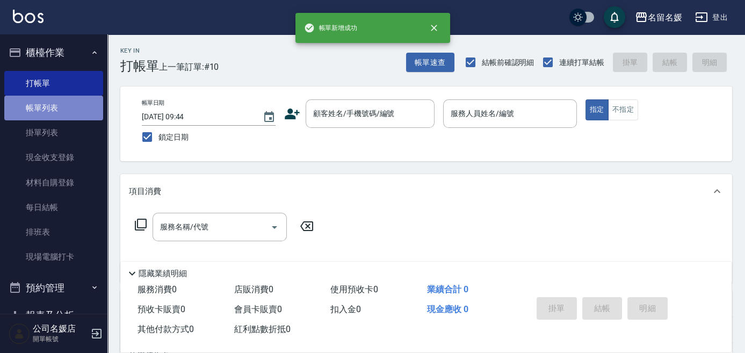
click at [56, 110] on link "帳單列表" at bounding box center [53, 108] width 99 height 25
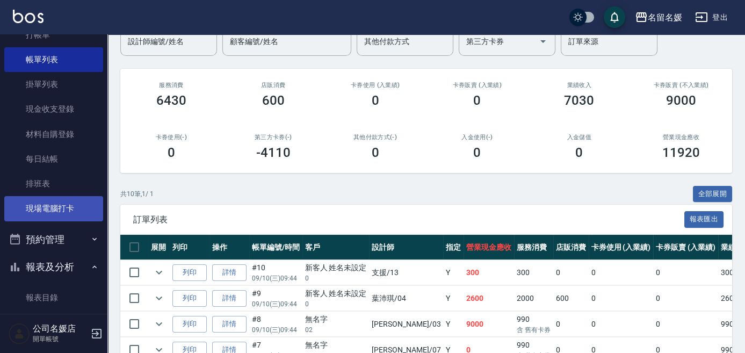
scroll to position [48, 0]
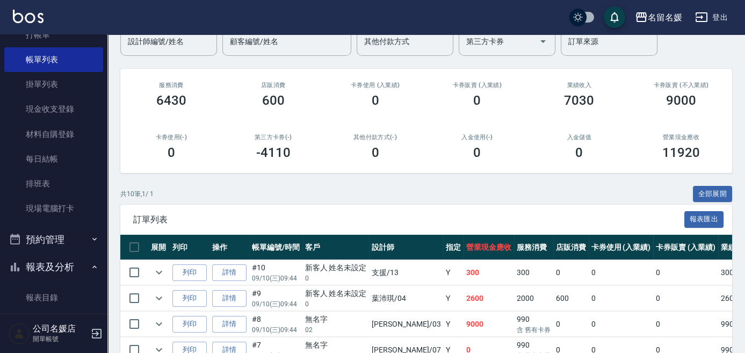
click at [160, 280] on td at bounding box center [158, 272] width 21 height 25
click at [161, 271] on icon "expand row" at bounding box center [159, 273] width 6 height 4
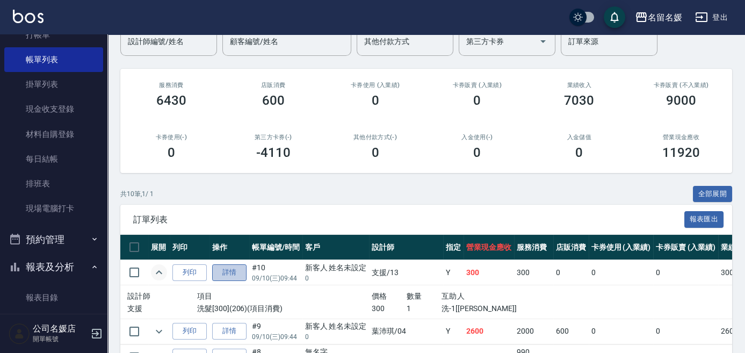
click at [227, 264] on link "詳情" at bounding box center [229, 272] width 34 height 17
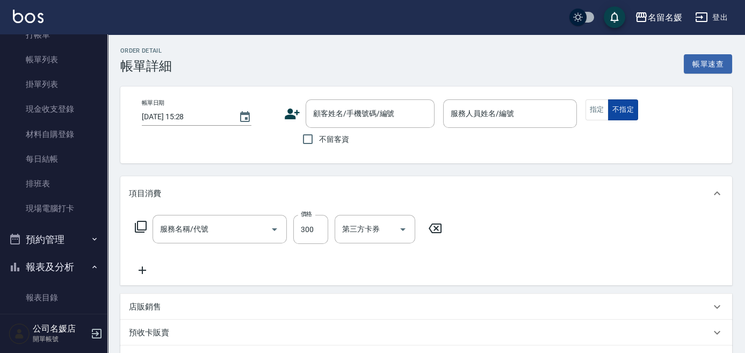
click at [621, 104] on button "不指定" at bounding box center [623, 109] width 30 height 21
type input "[DATE] 09:44"
type input "支援-13"
type input "新客人 姓名未設定/0/null"
type input "洗髮[300](206)"
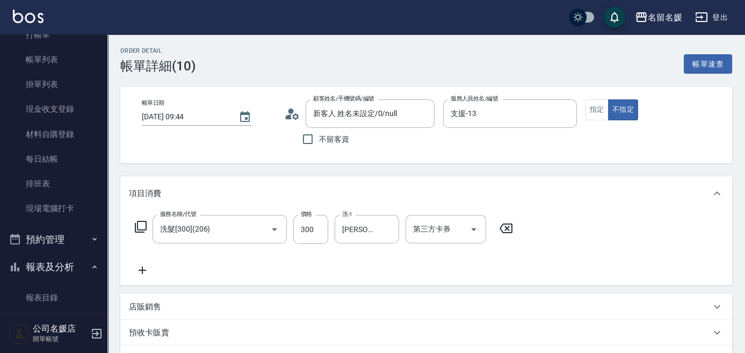
type button "false"
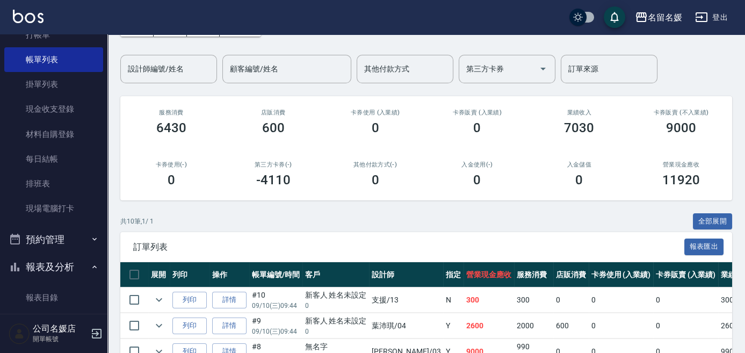
scroll to position [97, 0]
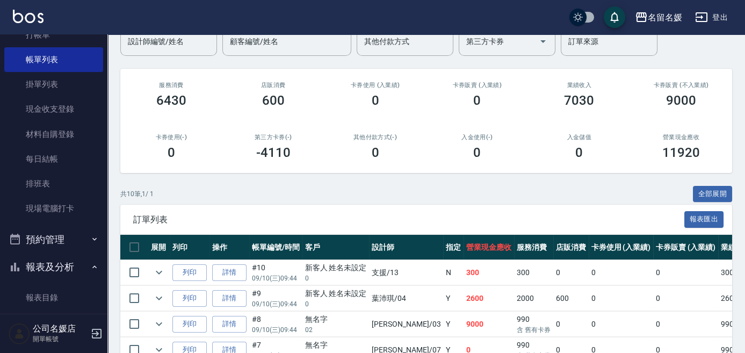
click at [150, 273] on td at bounding box center [158, 272] width 21 height 25
click at [163, 270] on icon "expand row" at bounding box center [159, 272] width 13 height 13
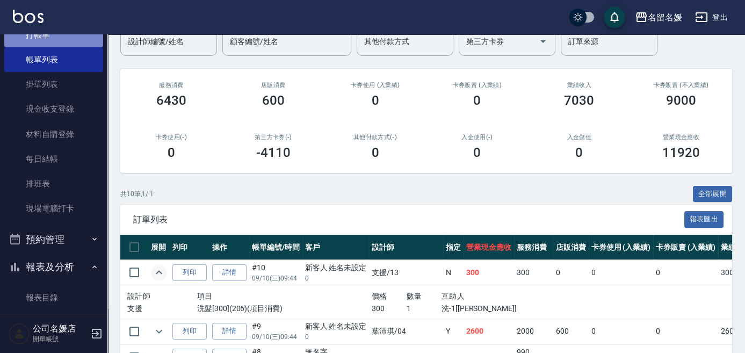
click at [80, 43] on link "打帳單" at bounding box center [53, 35] width 99 height 25
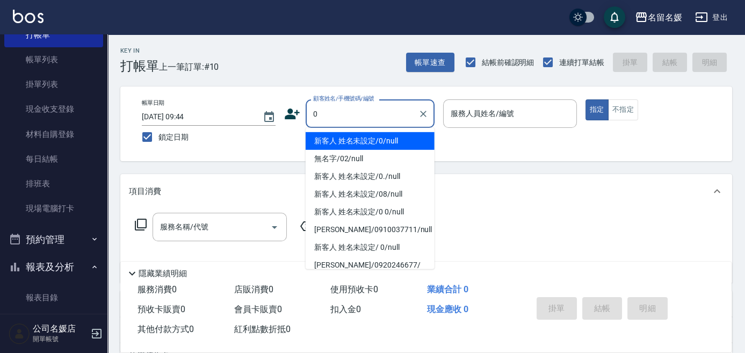
type input "0"
type input "04"
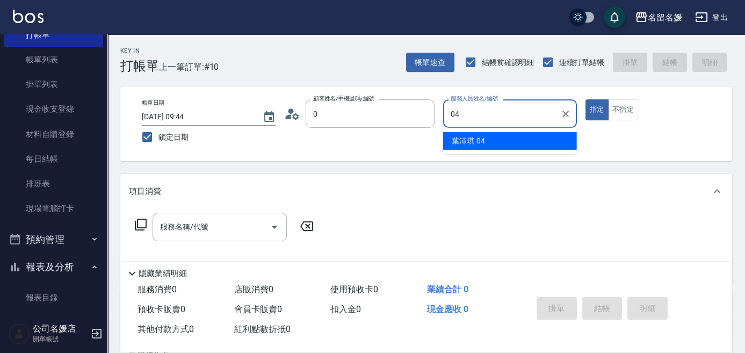
type input "新客人 姓名未設定/0/null"
type input "04"
type button "true"
type input "[PERSON_NAME]-04"
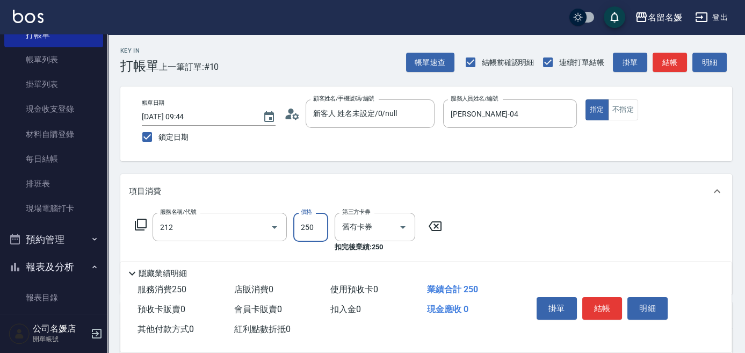
type input "洗髮券-(卡)250(212)"
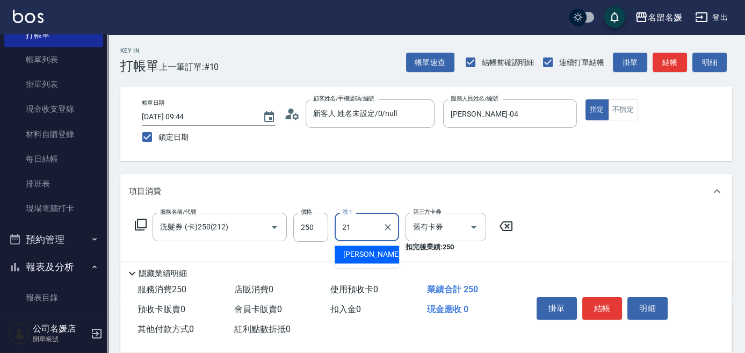
type input "[PERSON_NAME]-21"
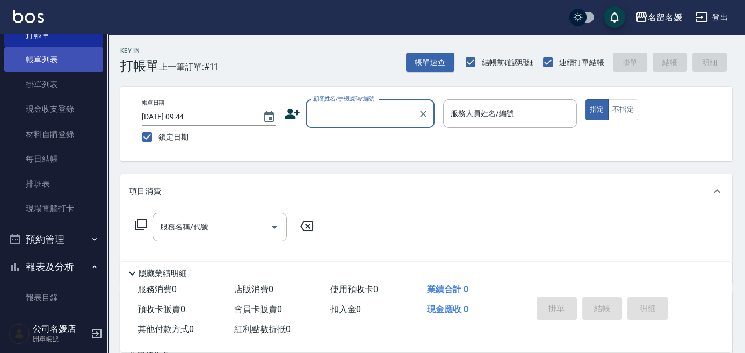
click at [41, 61] on link "帳單列表" at bounding box center [53, 59] width 99 height 25
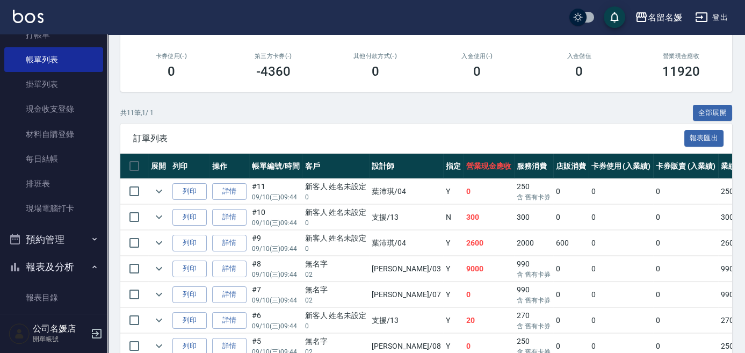
scroll to position [195, 0]
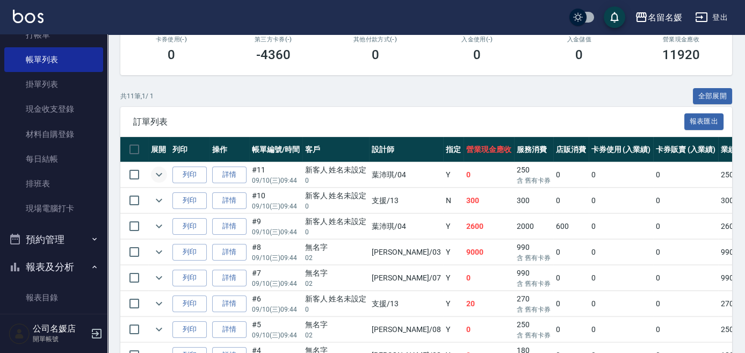
click at [160, 170] on icon "expand row" at bounding box center [159, 174] width 13 height 13
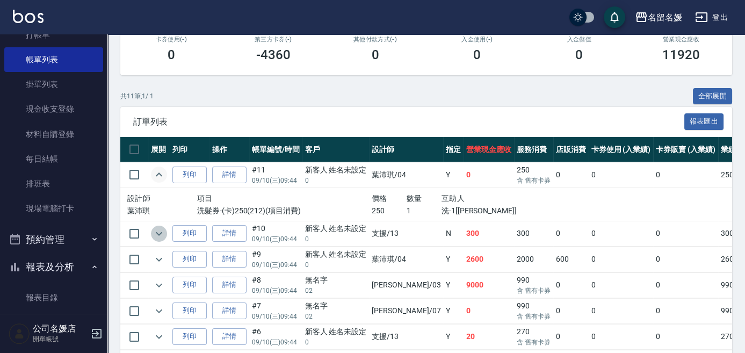
click at [156, 232] on icon "expand row" at bounding box center [159, 233] width 13 height 13
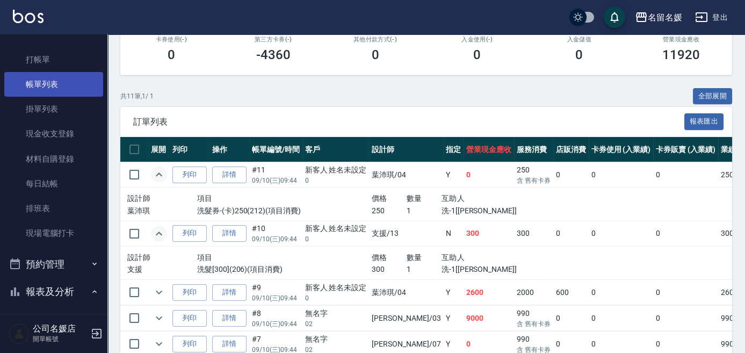
scroll to position [0, 0]
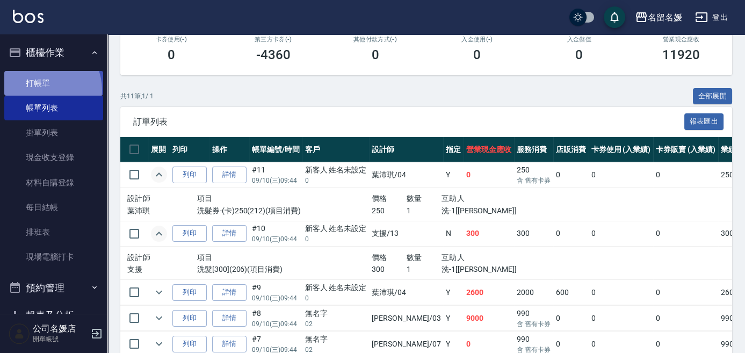
click at [44, 90] on link "打帳單" at bounding box center [53, 83] width 99 height 25
